Goal: Find specific page/section: Find specific page/section

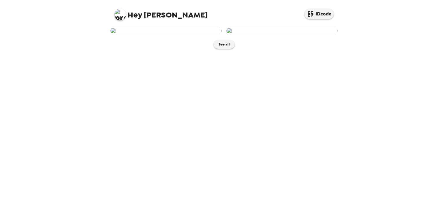
click at [210, 34] on img at bounding box center [165, 31] width 111 height 6
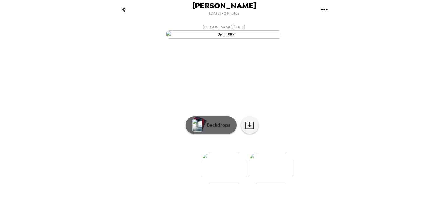
click at [207, 134] on button "Backdrops" at bounding box center [210, 124] width 51 height 17
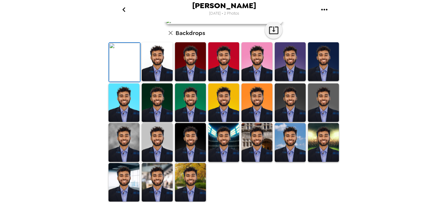
scroll to position [20, 0]
click at [126, 11] on icon "go back" at bounding box center [123, 9] width 9 height 9
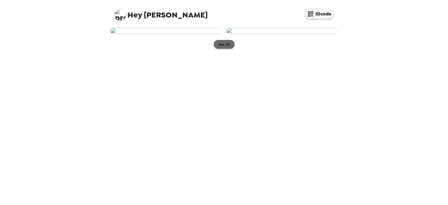
click at [225, 49] on button "See all" at bounding box center [224, 44] width 21 height 9
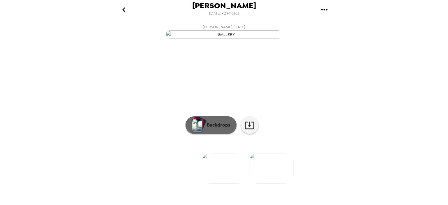
click at [219, 128] on p "Backdrops" at bounding box center [217, 125] width 27 height 7
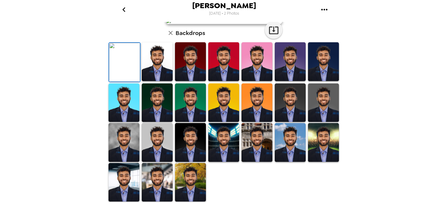
scroll to position [142, 0]
click at [154, 67] on img at bounding box center [157, 61] width 31 height 39
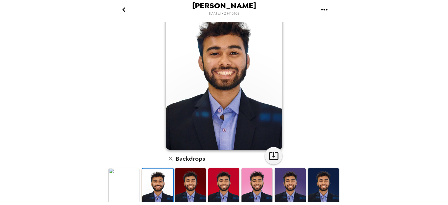
scroll to position [24, 0]
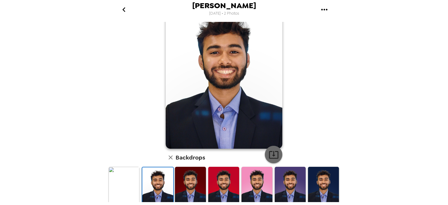
click at [272, 155] on icon "button" at bounding box center [273, 155] width 9 height 8
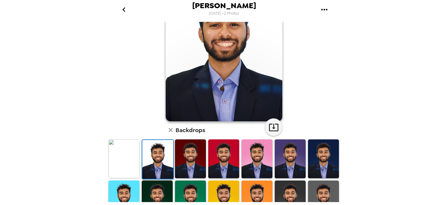
scroll to position [52, 0]
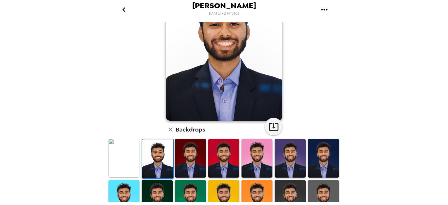
click at [116, 158] on img at bounding box center [123, 158] width 31 height 39
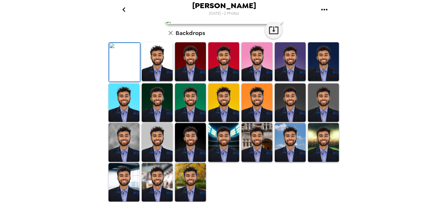
scroll to position [33, 0]
click at [276, 39] on button "button" at bounding box center [273, 29] width 17 height 17
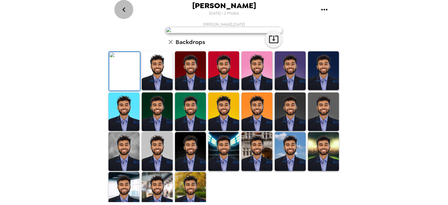
click at [126, 8] on icon "go back" at bounding box center [123, 9] width 9 height 9
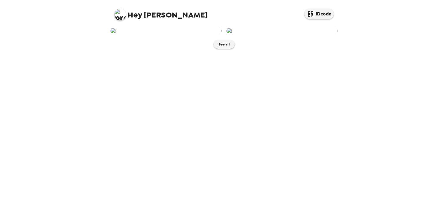
click at [302, 34] on img at bounding box center [281, 31] width 111 height 6
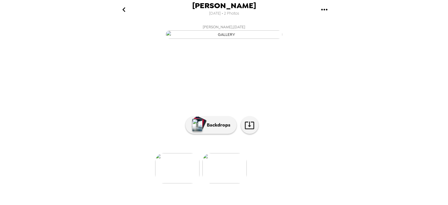
scroll to position [47, 0]
click at [245, 130] on icon at bounding box center [249, 125] width 10 height 10
click at [207, 134] on button "Backdrops" at bounding box center [210, 124] width 51 height 17
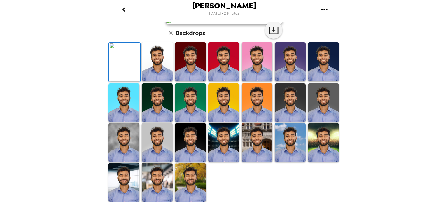
scroll to position [72, 0]
click at [154, 81] on img at bounding box center [157, 61] width 31 height 39
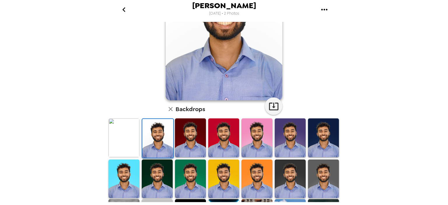
click at [315, 135] on img at bounding box center [323, 137] width 31 height 39
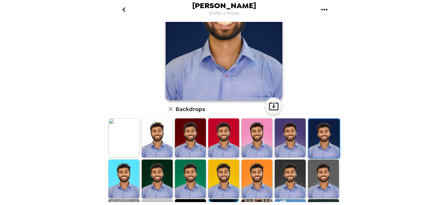
click at [150, 140] on img at bounding box center [157, 137] width 31 height 39
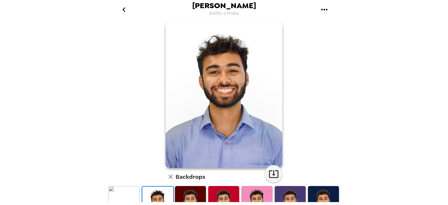
scroll to position [5, 0]
click at [268, 172] on icon "button" at bounding box center [273, 174] width 10 height 10
